Goal: Task Accomplishment & Management: Use online tool/utility

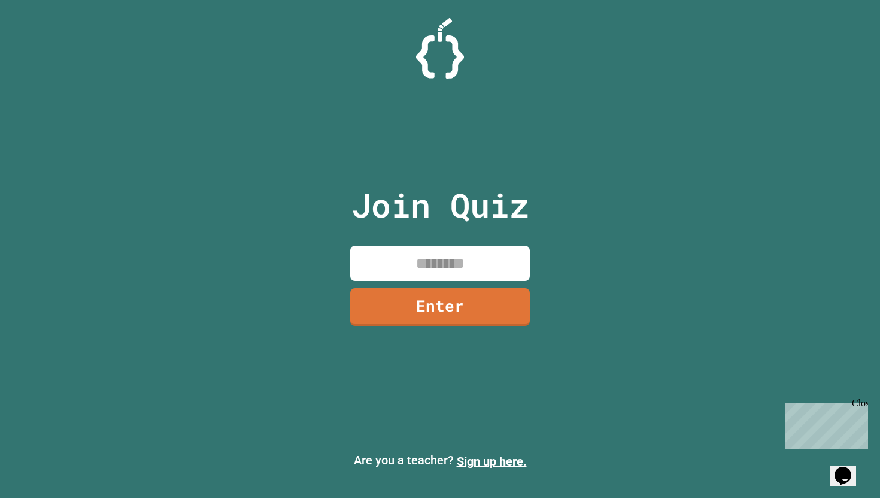
click at [393, 267] on input at bounding box center [440, 263] width 180 height 35
type input "********"
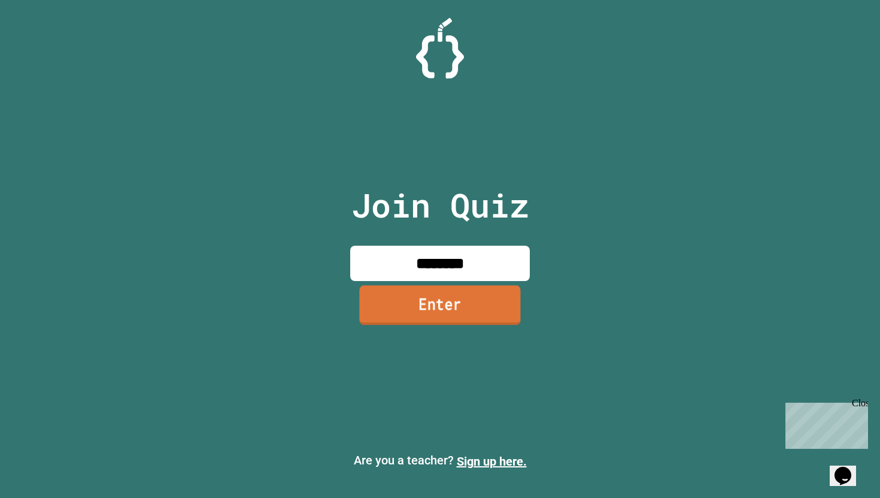
click at [402, 307] on link "Enter" at bounding box center [439, 305] width 161 height 40
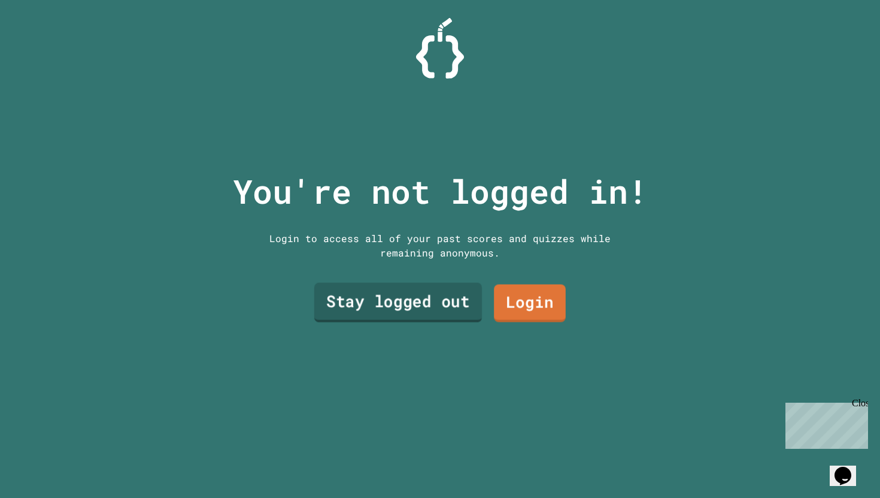
click at [420, 311] on link "Stay logged out" at bounding box center [398, 303] width 168 height 40
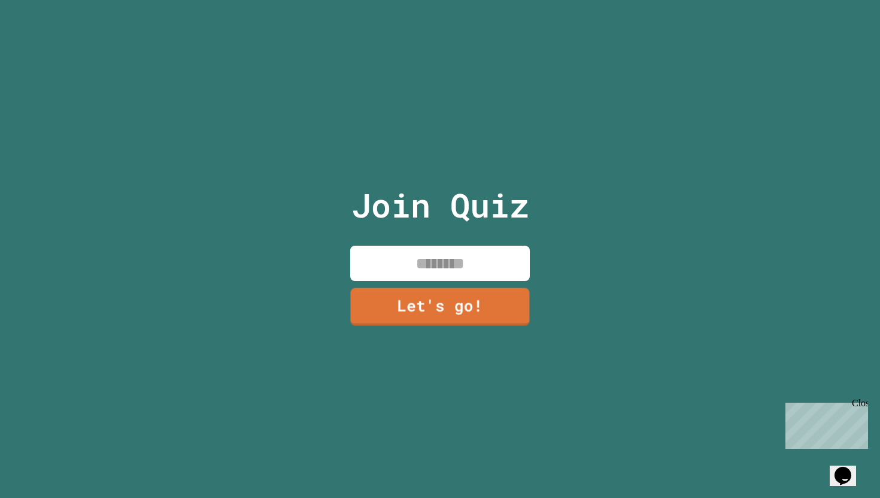
click at [425, 271] on input at bounding box center [440, 263] width 180 height 35
type input "*****"
click at [448, 295] on link "Let's go!" at bounding box center [440, 306] width 177 height 40
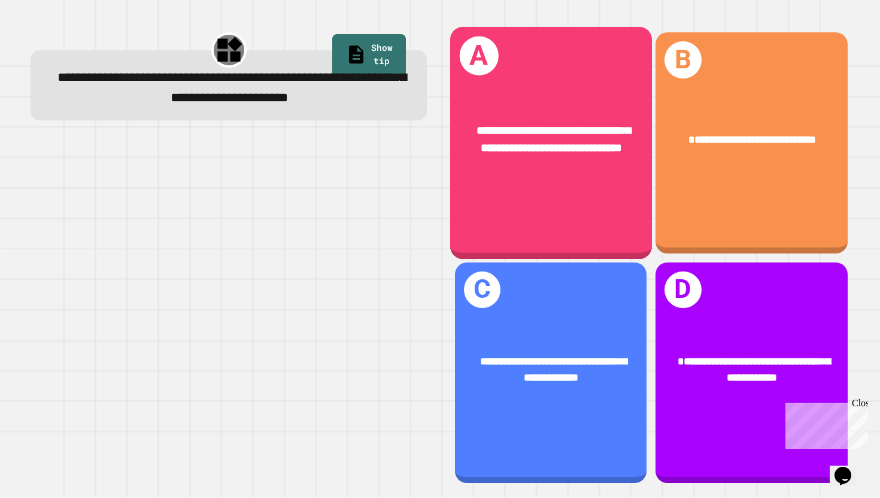
click at [590, 195] on div "**********" at bounding box center [551, 143] width 202 height 232
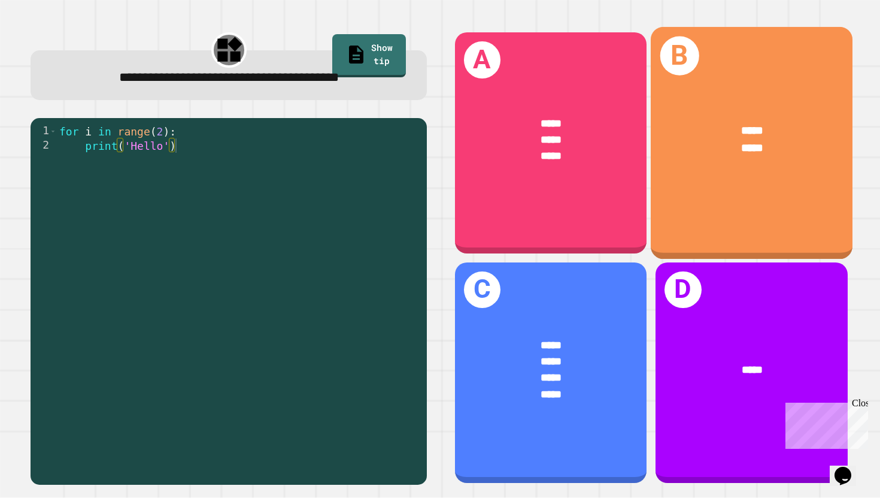
click at [765, 180] on div "B ***** *****" at bounding box center [752, 143] width 202 height 232
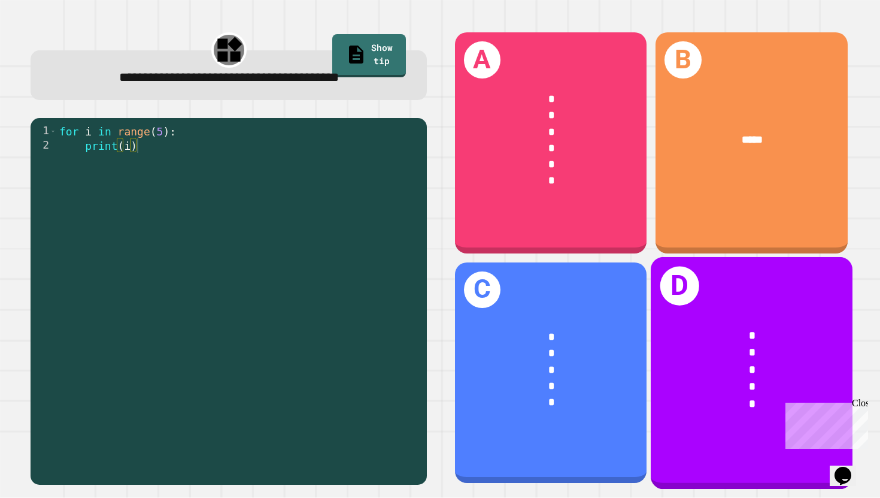
click at [729, 400] on div "*" at bounding box center [752, 403] width 156 height 17
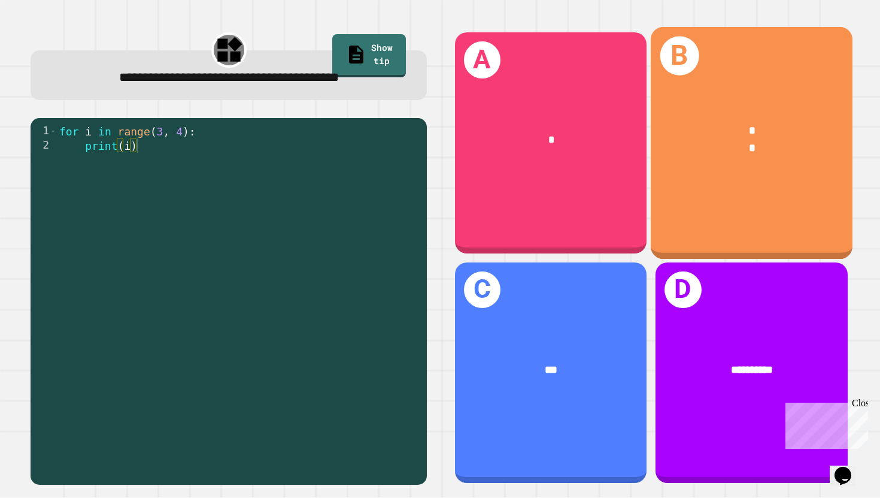
click at [776, 198] on div "B * *" at bounding box center [752, 143] width 202 height 232
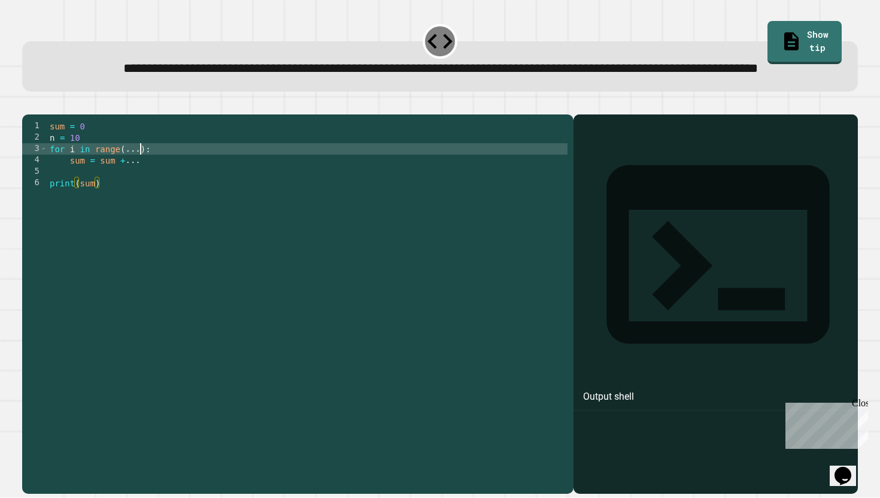
click at [142, 189] on div "sum = 0 n = 10 for i in range ( ... ) : sum = sum + ... print ( sum )" at bounding box center [307, 290] width 520 height 341
click at [155, 201] on div "sum = 0 n = 10 for i in range ( 11 ) : sum = sum + ... print ( sum )" at bounding box center [307, 290] width 520 height 341
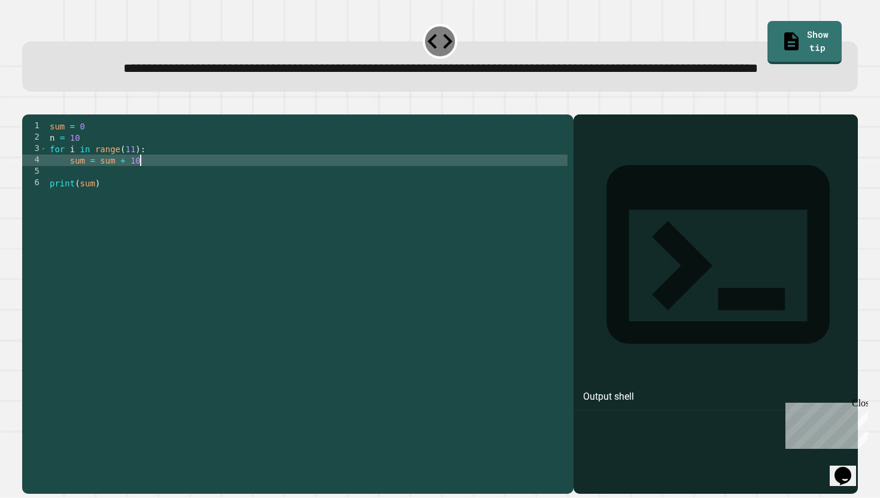
click at [28, 105] on icon "button" at bounding box center [28, 105] width 0 height 0
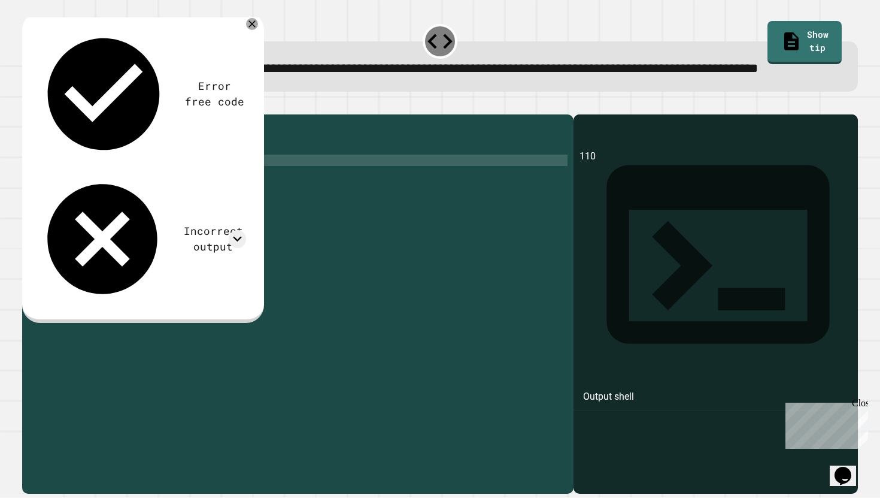
click at [137, 190] on div "sum = 0 n = 10 for i in range ( 11 ) : sum = sum + 10 print ( sum )" at bounding box center [307, 290] width 520 height 341
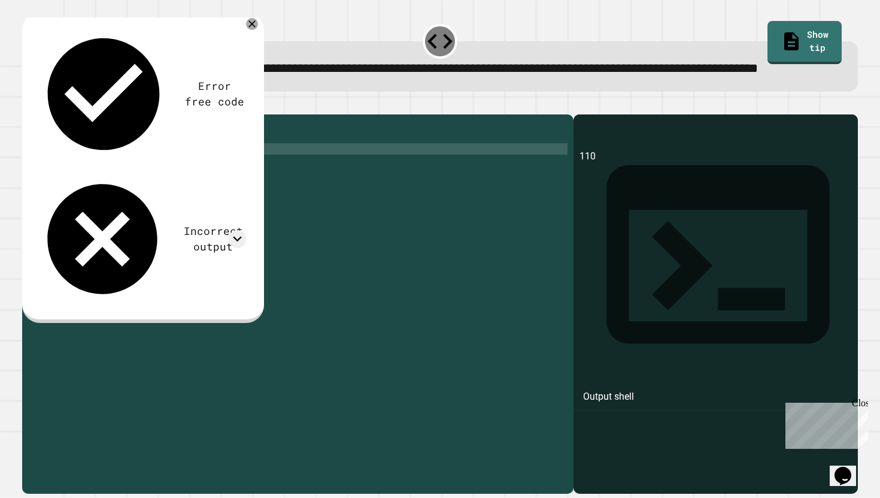
click at [28, 105] on button "button" at bounding box center [28, 105] width 0 height 0
click at [137, 192] on div "sum = 0 n = 10 for i in range ( 12 ) : sum = sum + 10 print ( sum )" at bounding box center [307, 290] width 520 height 341
click at [28, 105] on button "button" at bounding box center [28, 105] width 0 height 0
click at [128, 187] on div "sum = 0 n = 10 for i in range ( 9 ) : sum = sum + 10 print ( sum )" at bounding box center [307, 290] width 520 height 341
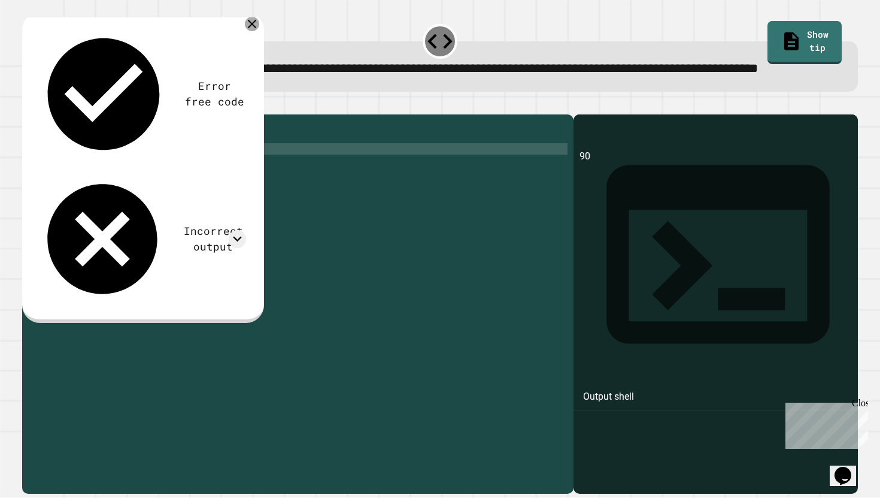
click at [249, 31] on icon at bounding box center [252, 24] width 14 height 14
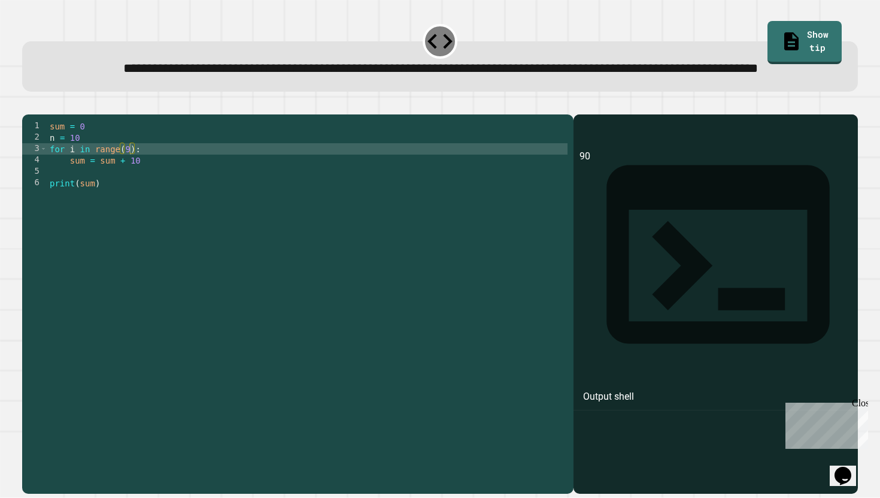
click at [131, 190] on div "sum = 0 n = 10 for i in range ( 9 ) : sum = sum + 10 print ( sum )" at bounding box center [307, 290] width 520 height 341
click at [31, 114] on div at bounding box center [440, 107] width 837 height 14
click at [28, 105] on icon "button" at bounding box center [28, 105] width 0 height 0
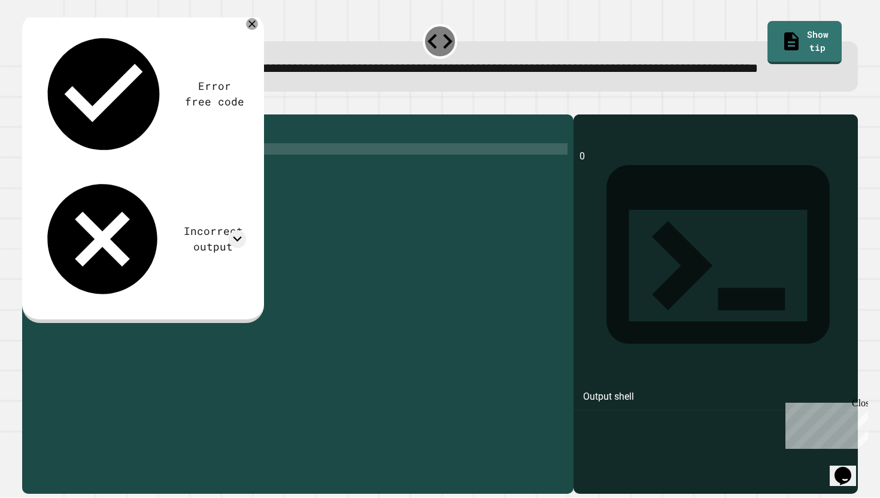
click at [141, 185] on div "sum = 0 n = 10 for i in range ( sum ) : sum = sum + 10 print ( sum )" at bounding box center [307, 290] width 520 height 341
click at [254, 28] on icon at bounding box center [253, 24] width 8 height 8
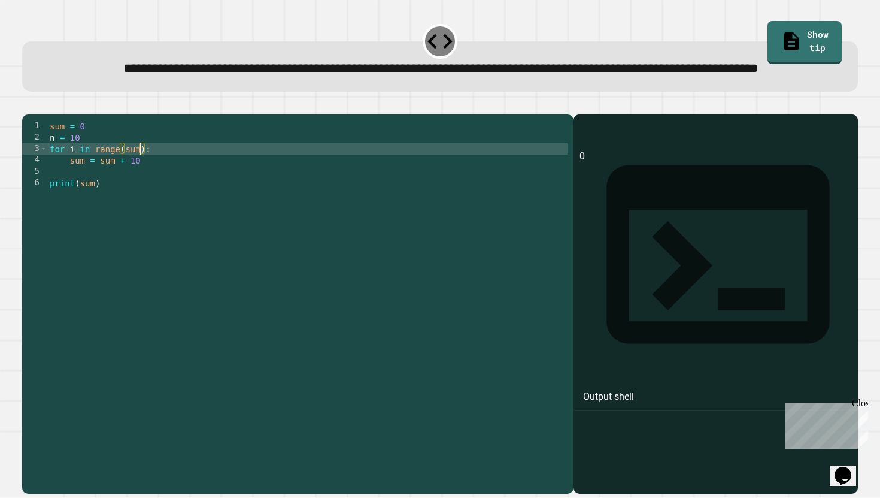
click at [140, 190] on div "sum = 0 n = 10 for i in range ( sum ) : sum = sum + 10 print ( sum )" at bounding box center [307, 290] width 520 height 341
click at [126, 190] on div "sum = 0 n = 10 for i in range ( 11 ) : sum = sum + 10 print ( sum )" at bounding box center [307, 290] width 520 height 341
click at [28, 105] on button "button" at bounding box center [28, 105] width 0 height 0
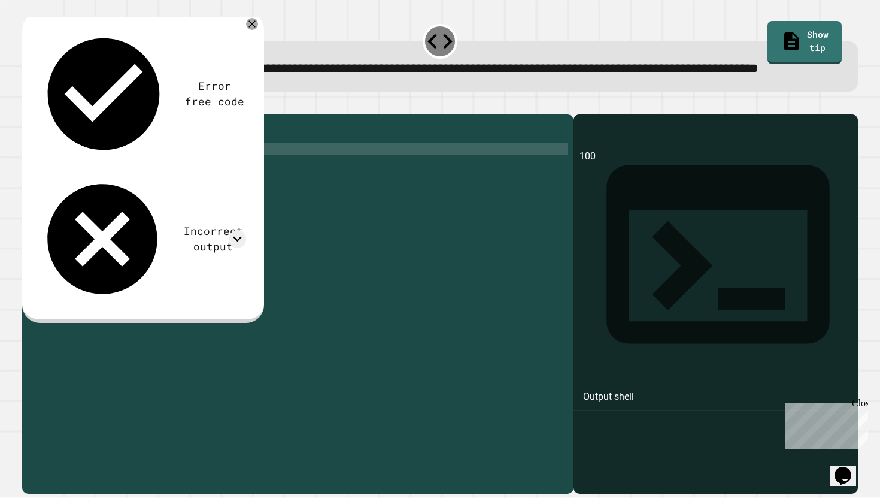
click at [143, 191] on div "sum = 0 n = 10 for i in range ( 1 , 11 ) : sum = sum + 10 print ( sum )" at bounding box center [307, 290] width 520 height 341
click at [144, 190] on div "sum = 0 n = 10 for i in range ( 1 , 11 ) : sum = sum + 10 print ( sum )" at bounding box center [307, 290] width 520 height 341
click at [28, 105] on icon "button" at bounding box center [28, 105] width 0 height 0
click at [252, 30] on icon at bounding box center [252, 24] width 12 height 12
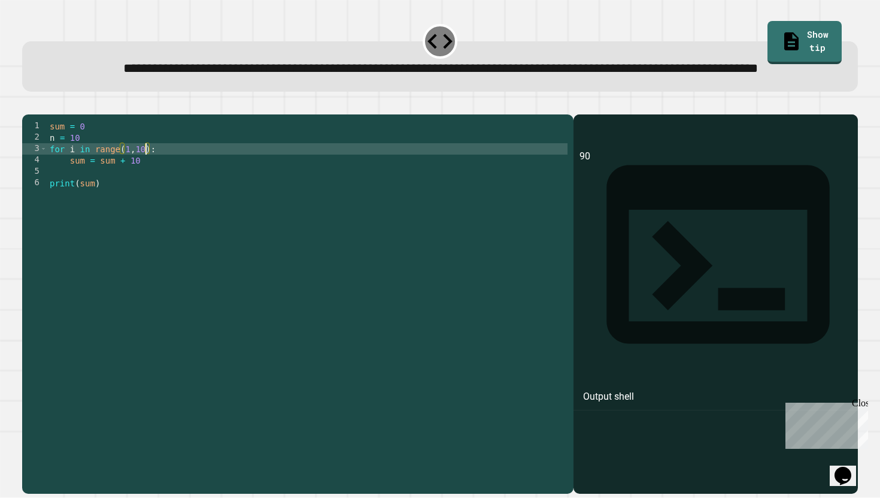
click at [145, 189] on div "sum = 0 n = 10 for i in range ( 1 , 10 ) : sum = sum + 10 print ( sum )" at bounding box center [307, 290] width 520 height 341
click at [28, 105] on button "button" at bounding box center [28, 105] width 0 height 0
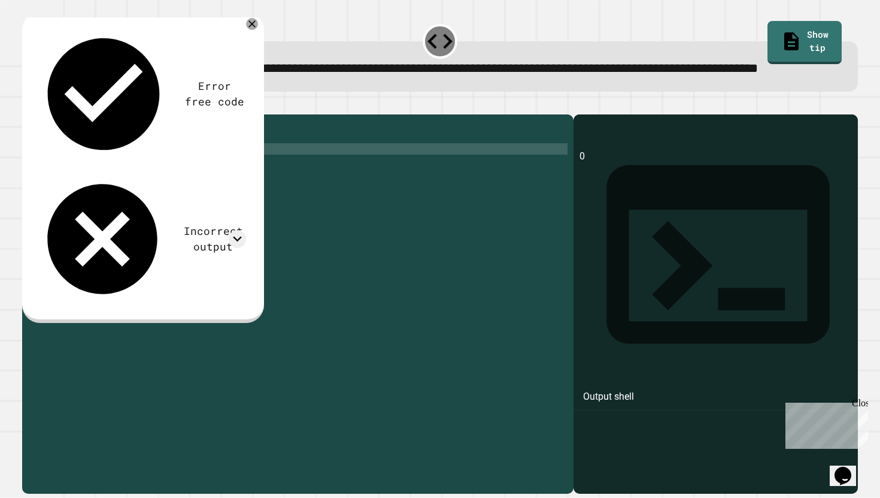
click at [132, 190] on div "sum = 0 n = 10 for i in range ( - 11 ) : sum = sum + 10 print ( sum )" at bounding box center [307, 290] width 520 height 341
click at [28, 105] on icon "button" at bounding box center [28, 105] width 0 height 0
click at [253, 28] on icon at bounding box center [252, 24] width 8 height 8
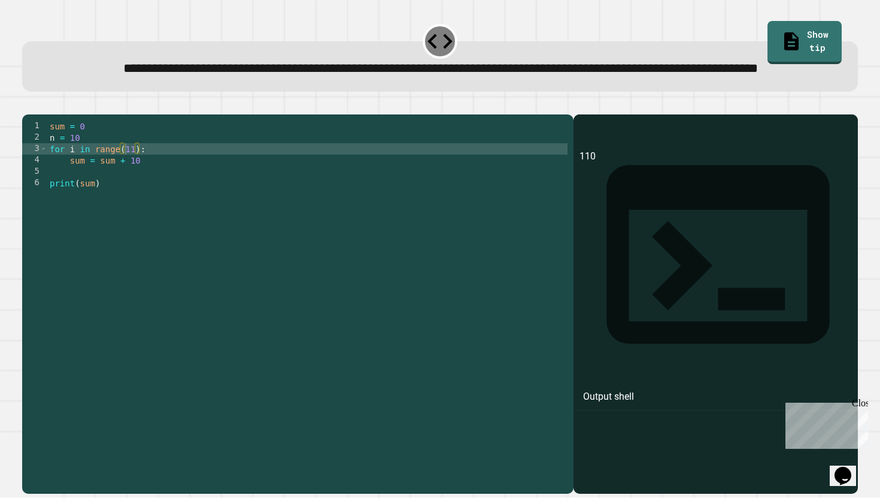
click at [96, 204] on div "sum = 0 n = 10 for i in range ( 11 ) : sum = sum + 10 print ( sum )" at bounding box center [307, 290] width 520 height 341
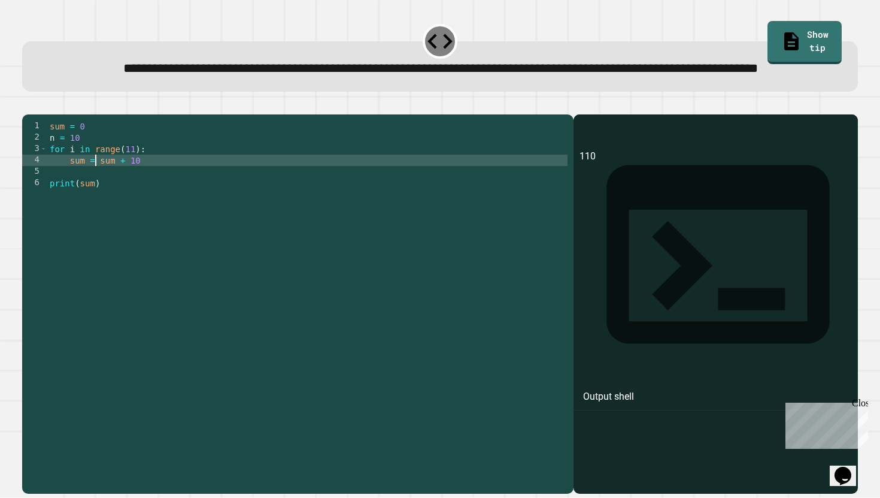
scroll to position [0, 4]
click at [28, 105] on button "button" at bounding box center [28, 105] width 0 height 0
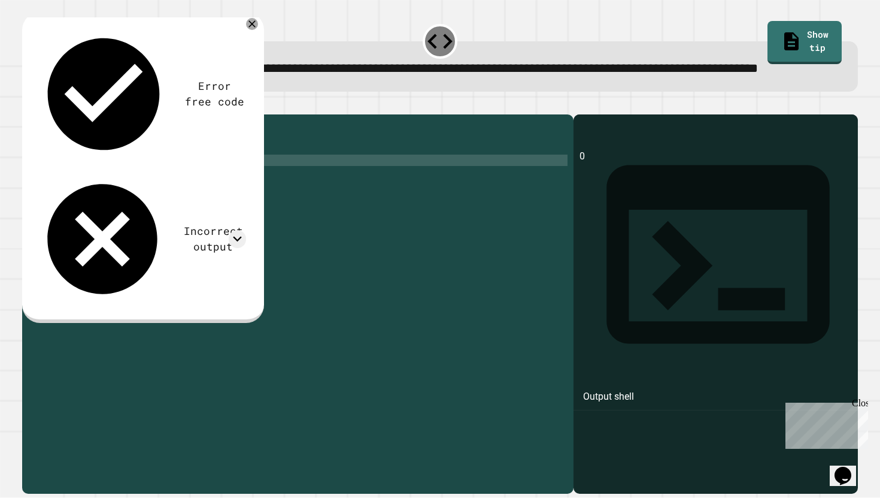
click at [132, 189] on div "sum = 0 n = 10 for i in range ( 11 ) : sum == sum + 10 print ( sum )" at bounding box center [307, 290] width 520 height 341
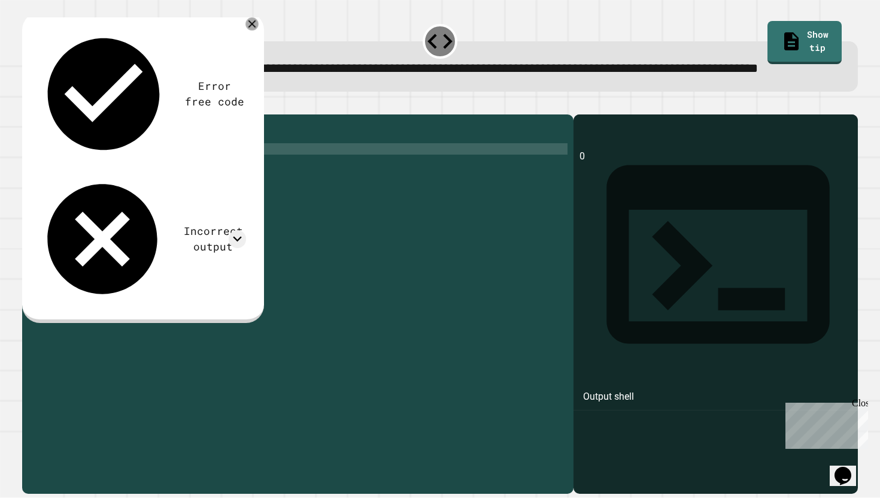
click at [253, 31] on icon at bounding box center [252, 23] width 13 height 13
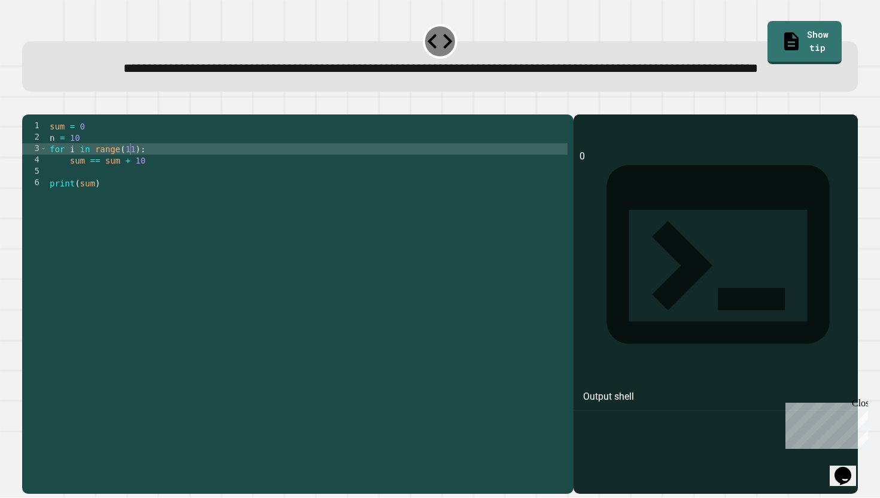
click at [100, 199] on div "sum = 0 n = 10 for i in range ( 11 ) : sum == sum + 10 print ( sum )" at bounding box center [307, 290] width 520 height 341
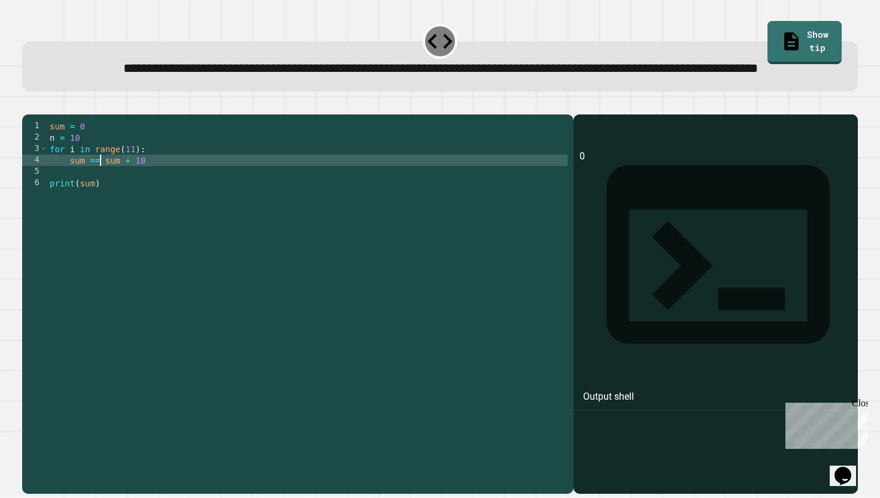
type textarea "**********"
click at [137, 188] on div "sum = 0 n = 10 for i in range ( 11 ) : sum = sum + 10 print ( sum )" at bounding box center [307, 290] width 520 height 341
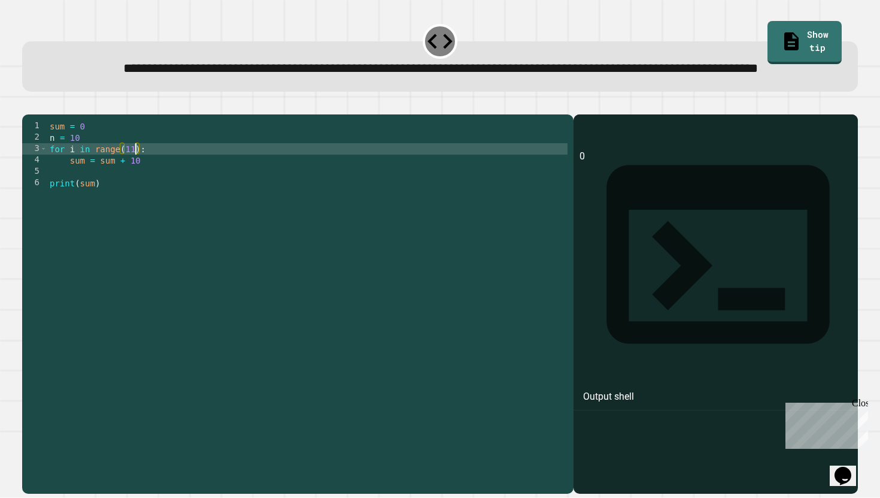
click at [28, 105] on icon "button" at bounding box center [28, 105] width 0 height 0
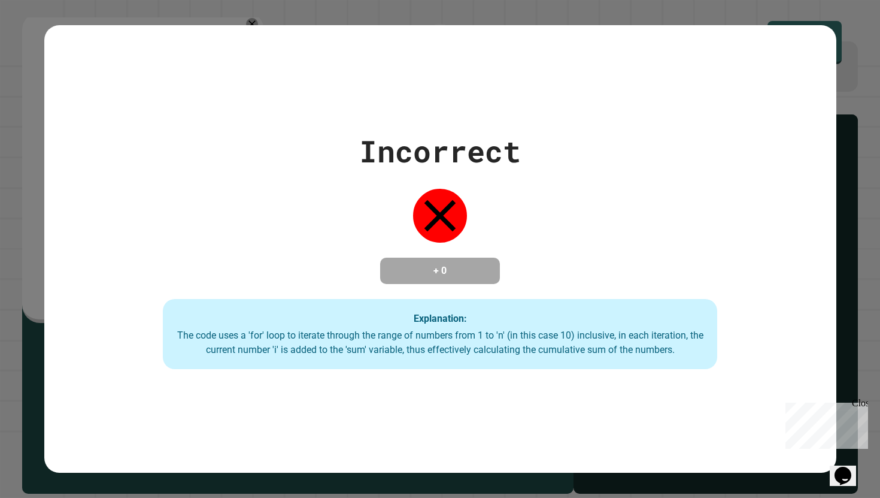
click at [860, 405] on div "Close" at bounding box center [859, 405] width 15 height 15
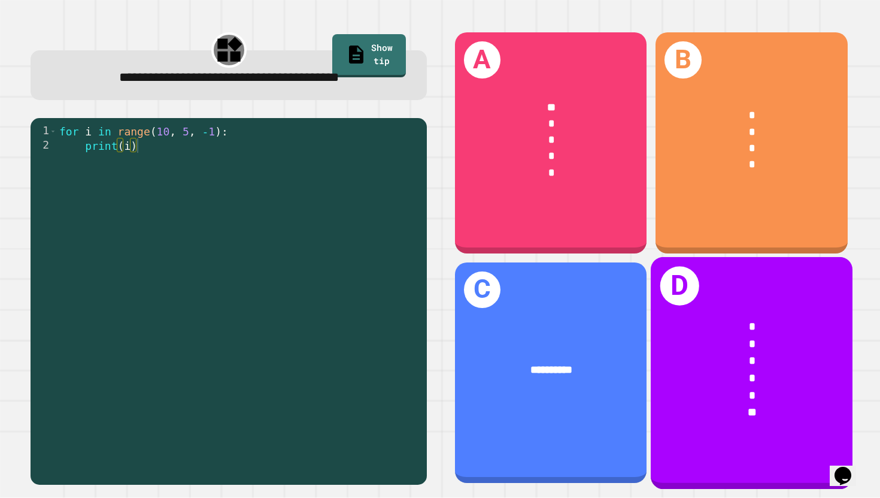
click at [695, 344] on div "*" at bounding box center [752, 343] width 156 height 17
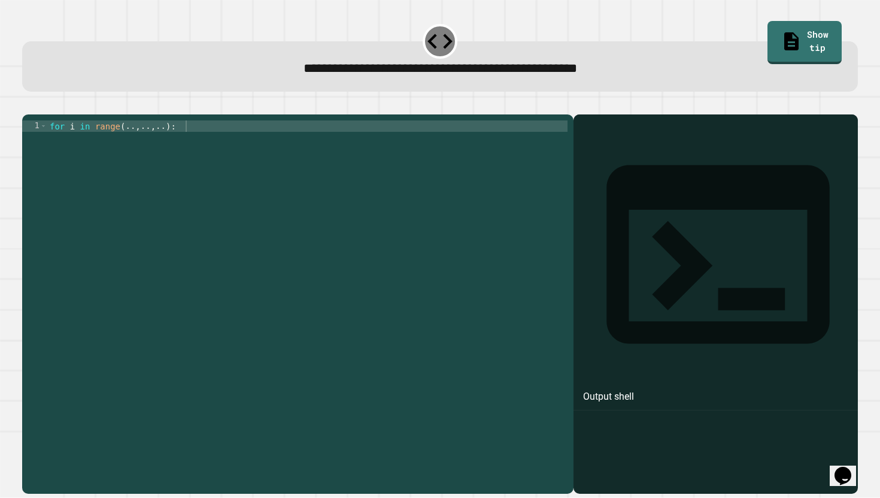
click at [172, 144] on div "for i in range ( .. , .. , .. ) :" at bounding box center [307, 302] width 521 height 364
click at [177, 146] on div "for i in range ( .. , .. , .. ) :" at bounding box center [307, 302] width 521 height 364
type textarea "**********"
click at [172, 143] on div "for i in range ( 10 , 1 ) :" at bounding box center [307, 302] width 520 height 364
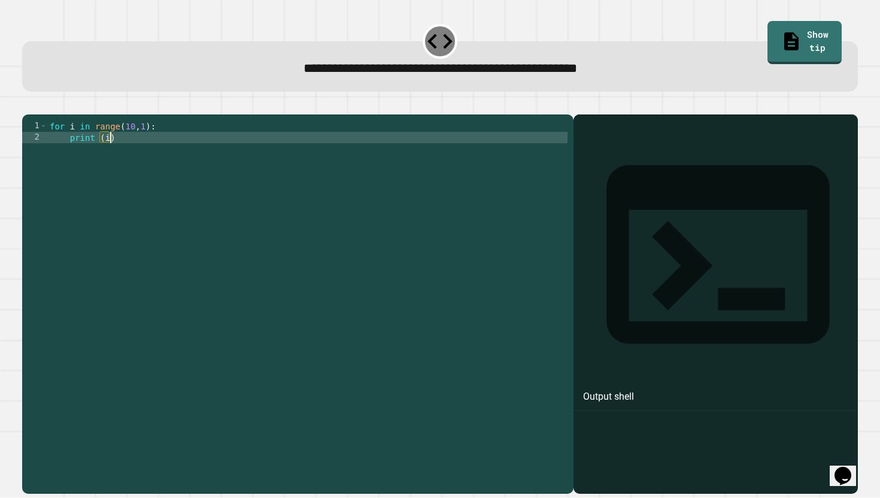
scroll to position [0, 4]
click at [52, 105] on div at bounding box center [440, 107] width 837 height 14
click at [28, 105] on icon "button" at bounding box center [28, 105] width 0 height 0
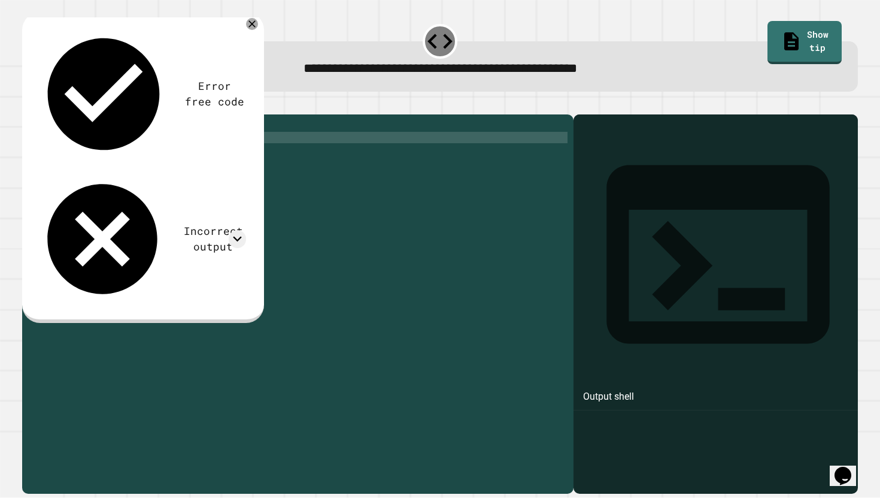
click at [111, 158] on div "for i in range ( 10 , 1 ) : print ( i )" at bounding box center [307, 302] width 520 height 364
click at [108, 158] on div "for i in range ( 10 , 1 ) : print ( i )" at bounding box center [307, 302] width 520 height 364
click at [116, 155] on div "for i in range ( 10 , 1 ) : print ( i )" at bounding box center [307, 302] width 520 height 364
click at [43, 101] on div "Error free code Incorrect output ******* 1 2 for i in range ( 10 , 1 ) : print …" at bounding box center [439, 297] width 845 height 402
click at [28, 105] on icon "button" at bounding box center [28, 105] width 0 height 0
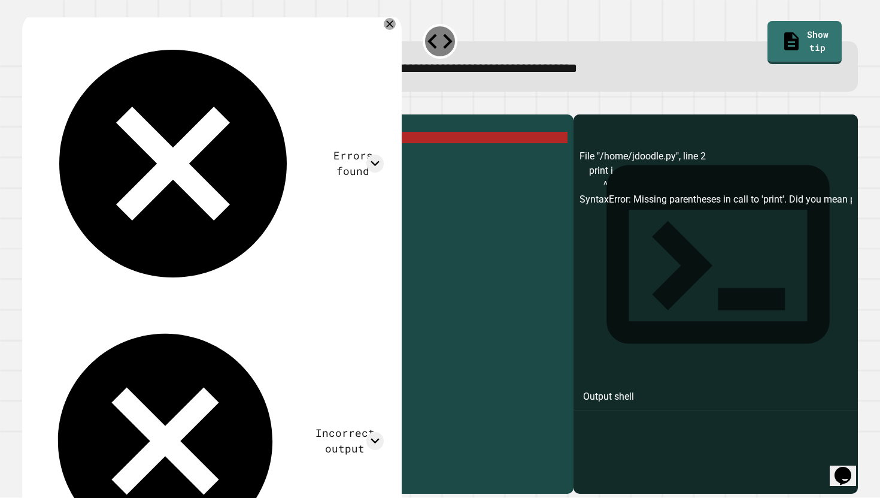
click at [95, 156] on div "for i in range ( 10 , 1 ) : print i" at bounding box center [307, 302] width 520 height 364
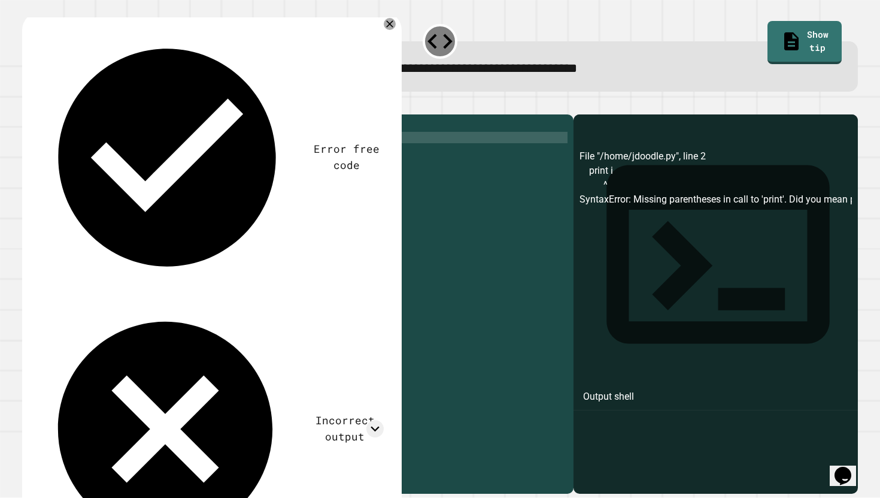
click at [117, 154] on div "for i in range ( 10 , 1 ) : print ( ) i" at bounding box center [307, 302] width 520 height 364
click at [99, 157] on div "for i in range ( 10 , 1 ) : print ( )" at bounding box center [307, 302] width 520 height 364
click at [38, 114] on icon "button" at bounding box center [36, 112] width 7 height 8
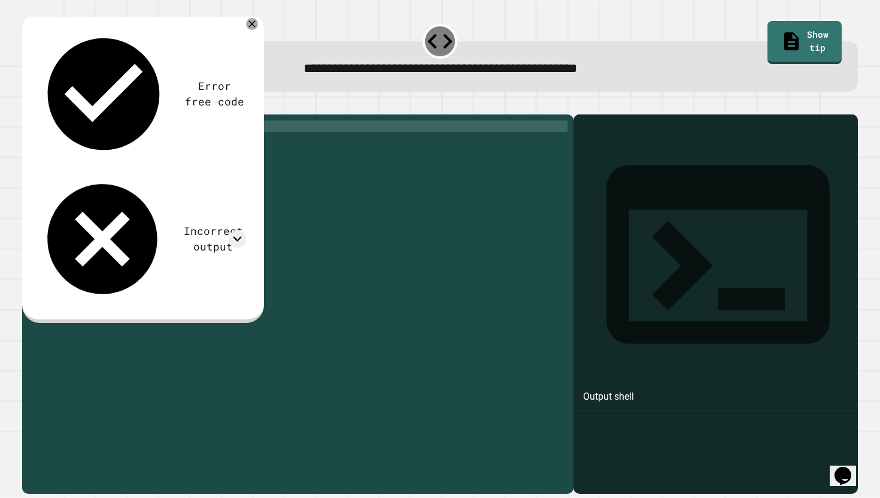
click at [147, 145] on div "for i in range ( 10 , 1 ) : print ( i )" at bounding box center [307, 302] width 520 height 364
click at [253, 30] on icon at bounding box center [252, 24] width 12 height 12
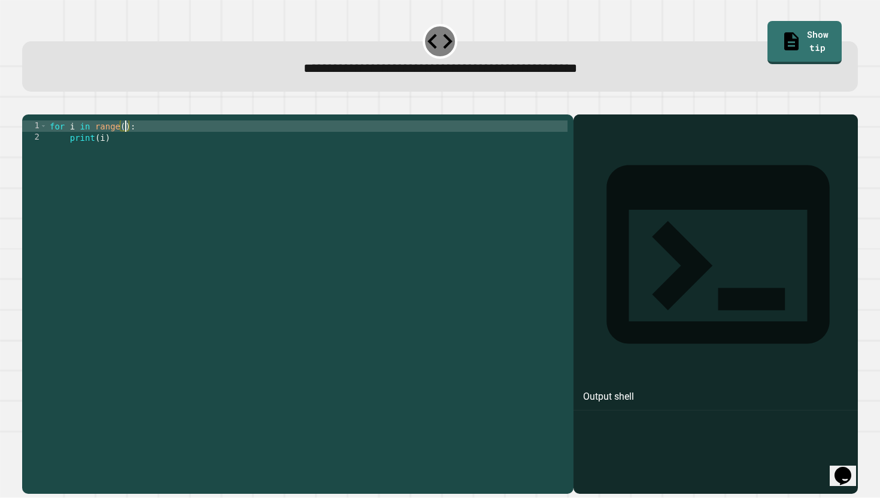
click at [125, 146] on div "for i in range ( ) : print ( i )" at bounding box center [307, 302] width 520 height 364
click at [28, 105] on button "button" at bounding box center [28, 105] width 0 height 0
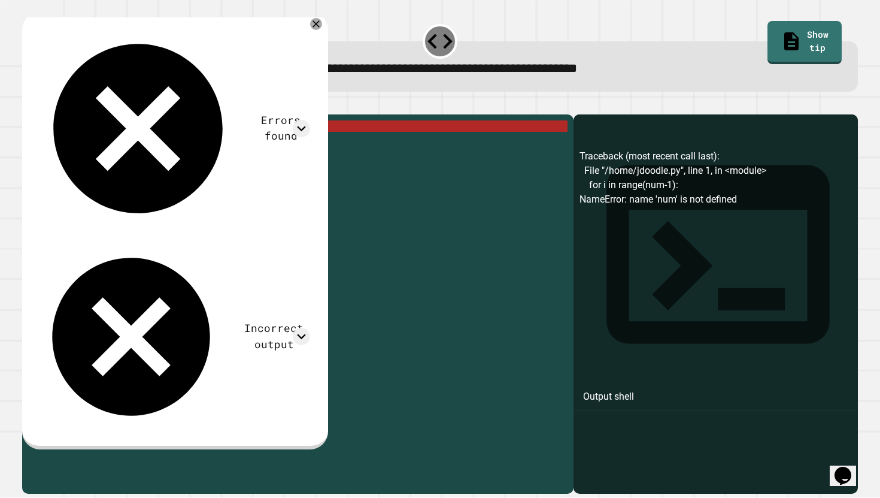
click at [137, 149] on div "for i in range ( num - 1 ) : print ( i )" at bounding box center [307, 302] width 520 height 364
click at [141, 140] on div "for i in range ( num - 1 ) : print ( i )" at bounding box center [307, 302] width 520 height 364
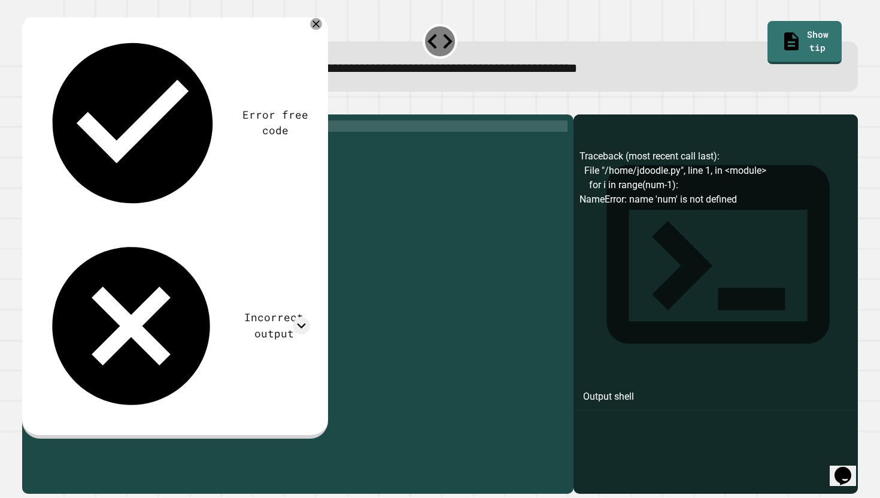
scroll to position [0, 6]
click at [31, 102] on div at bounding box center [440, 107] width 837 height 14
click at [28, 105] on button "button" at bounding box center [28, 105] width 0 height 0
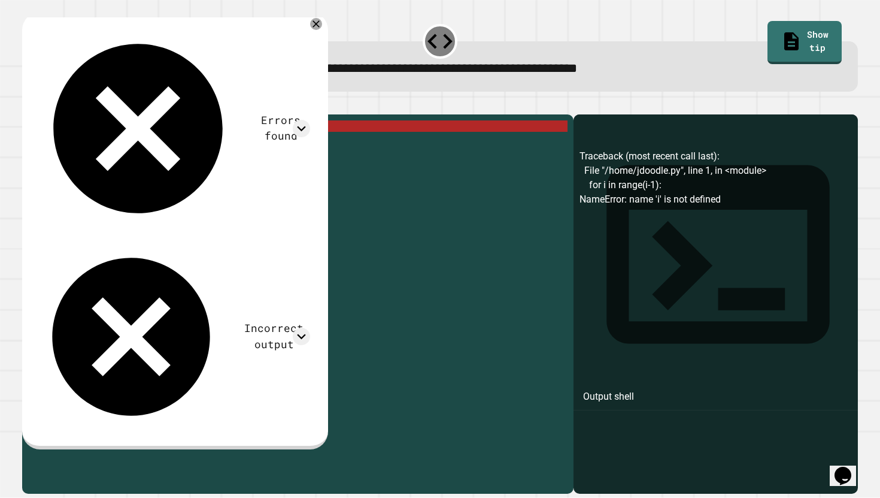
click at [138, 141] on div "for i in range ( i - 1 ) : print ( i )" at bounding box center [307, 302] width 520 height 364
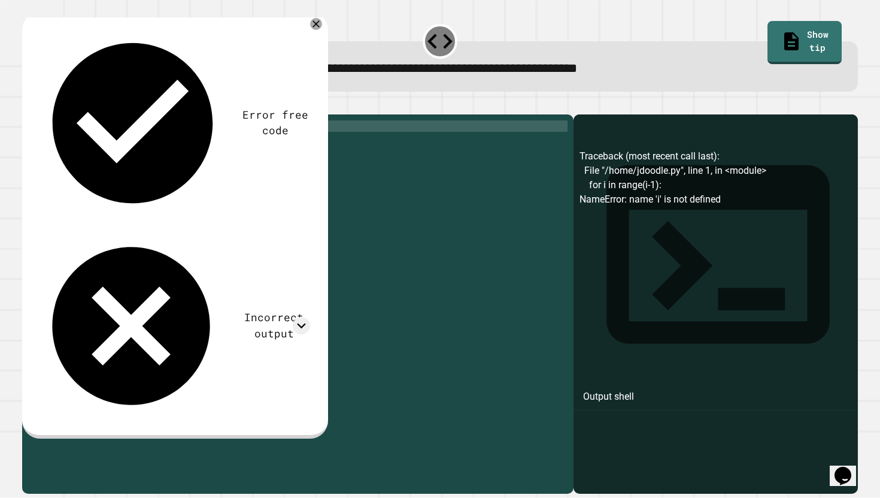
click at [101, 159] on div "for i in range ( 11 ) : print ( i )" at bounding box center [307, 302] width 520 height 364
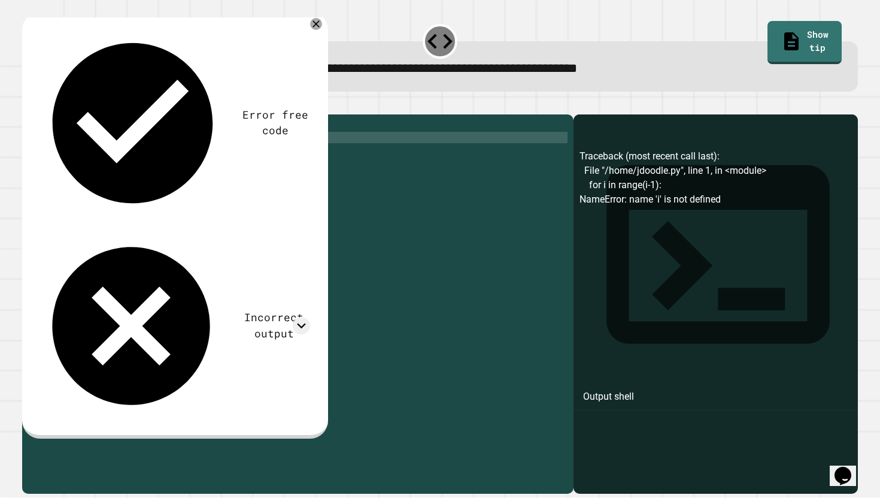
scroll to position [0, 4]
click at [106, 157] on div "for i in range ( 11 ) : print ( i )" at bounding box center [307, 302] width 520 height 364
click at [28, 105] on button "button" at bounding box center [28, 105] width 0 height 0
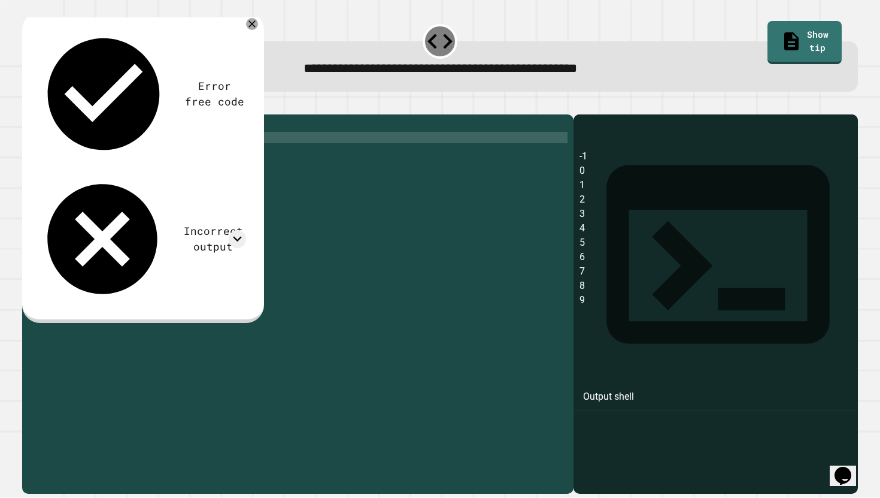
click at [135, 145] on div "for i in range ( 11 ) : print ( i - 1 )" at bounding box center [307, 302] width 520 height 364
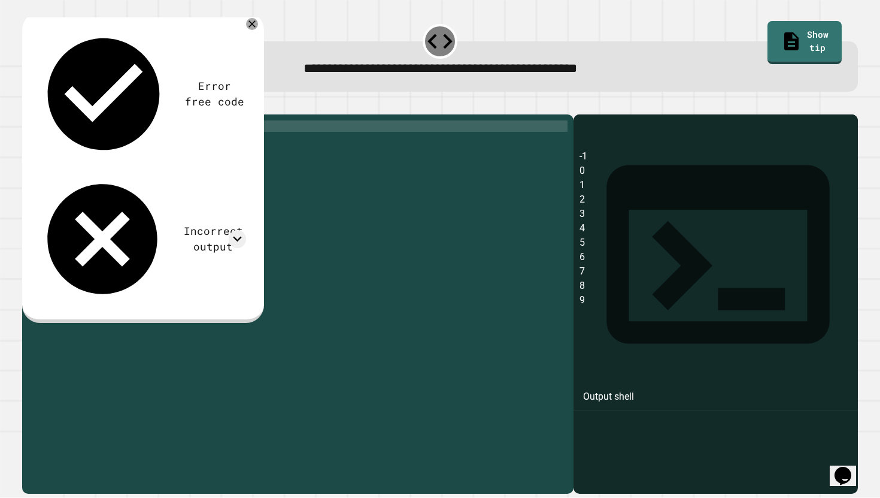
scroll to position [0, 6]
click at [28, 105] on icon "button" at bounding box center [28, 105] width 0 height 0
click at [134, 146] on div "for i in range ( 10 ) : print ( i - 1 )" at bounding box center [307, 302] width 520 height 364
click at [28, 105] on button "button" at bounding box center [28, 105] width 0 height 0
click at [253, 23] on icon at bounding box center [252, 24] width 14 height 14
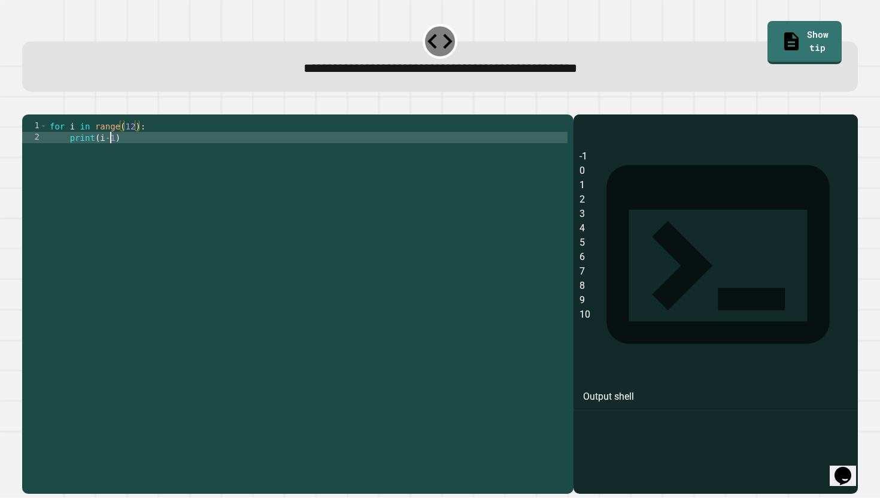
click at [108, 156] on div "for i in range ( 12 ) : print ( i - 1 )" at bounding box center [307, 302] width 520 height 364
type textarea "**********"
